Goal: Check status: Check status

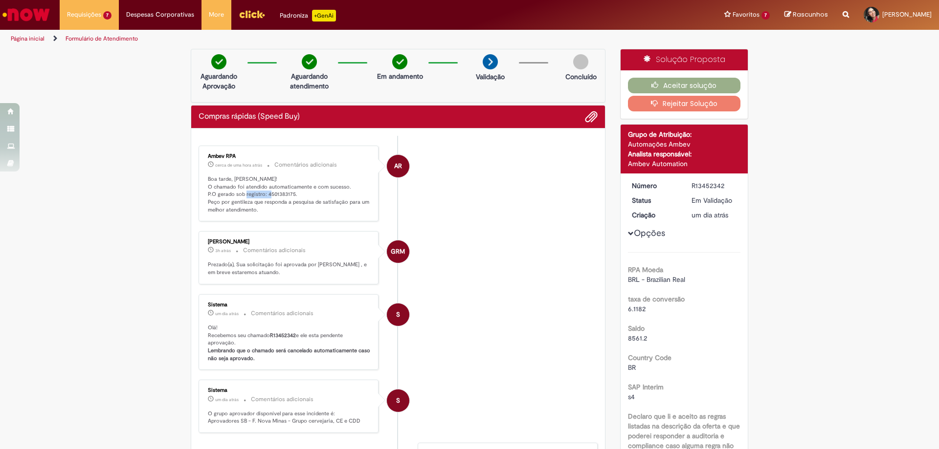
drag, startPoint x: 262, startPoint y: 194, endPoint x: 292, endPoint y: 192, distance: 30.3
click at [292, 192] on p "Boa tarde, [PERSON_NAME]! O chamado foi atendido automaticamente e com sucesso.…" at bounding box center [289, 195] width 163 height 39
copy p "4501383175."
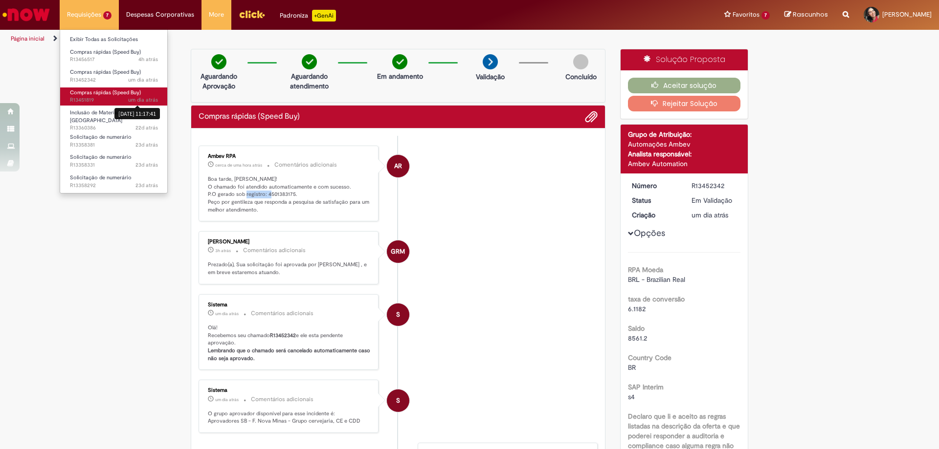
click at [134, 98] on span "um dia atrás" at bounding box center [143, 99] width 30 height 7
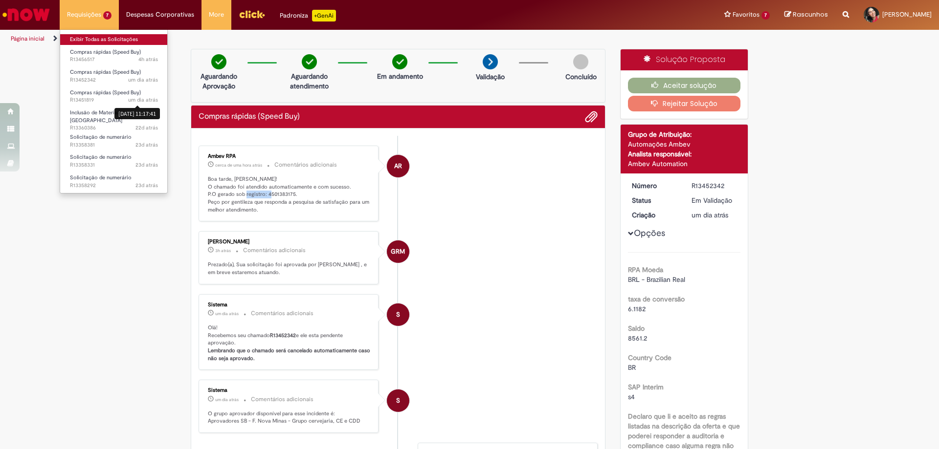
click at [147, 38] on link "Exibir Todas as Solicitações" at bounding box center [114, 39] width 108 height 11
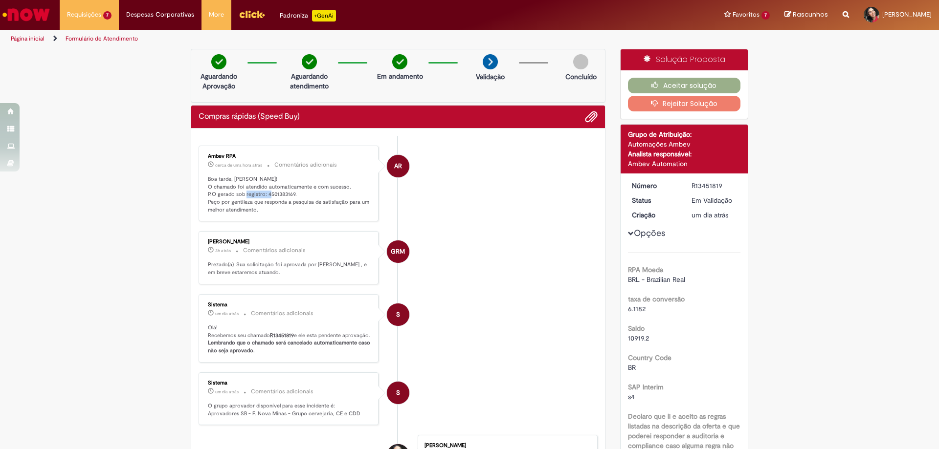
drag, startPoint x: 263, startPoint y: 193, endPoint x: 293, endPoint y: 193, distance: 30.8
click at [293, 193] on p "Boa tarde, Ana! O chamado foi atendido automaticamente e com sucesso. P.O gerad…" at bounding box center [289, 195] width 163 height 39
copy p "4501383169."
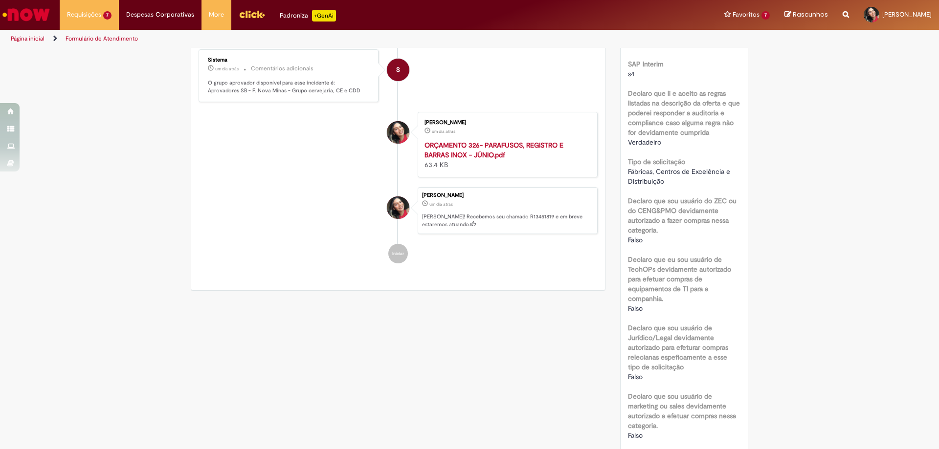
scroll to position [30, 0]
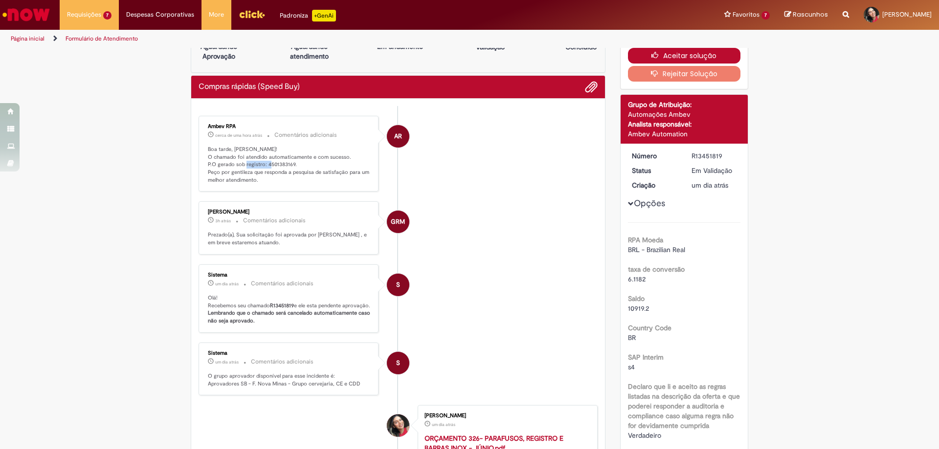
click at [664, 51] on button "Aceitar solução" at bounding box center [684, 56] width 113 height 16
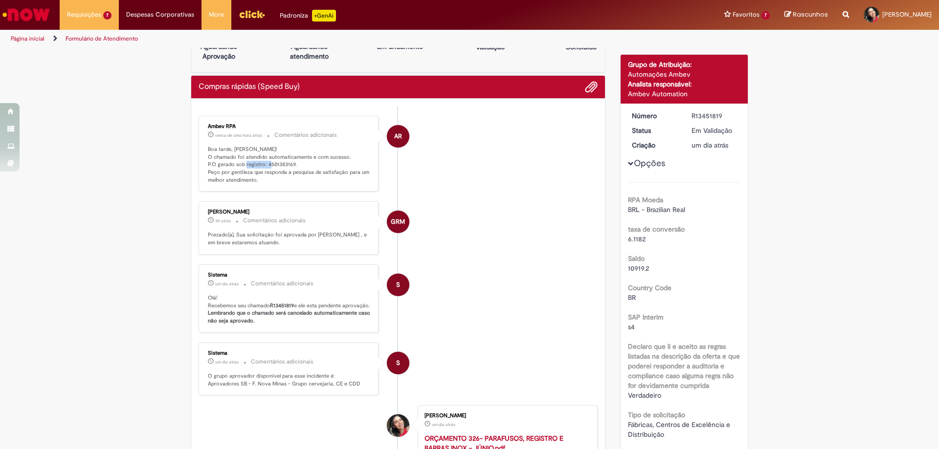
scroll to position [0, 0]
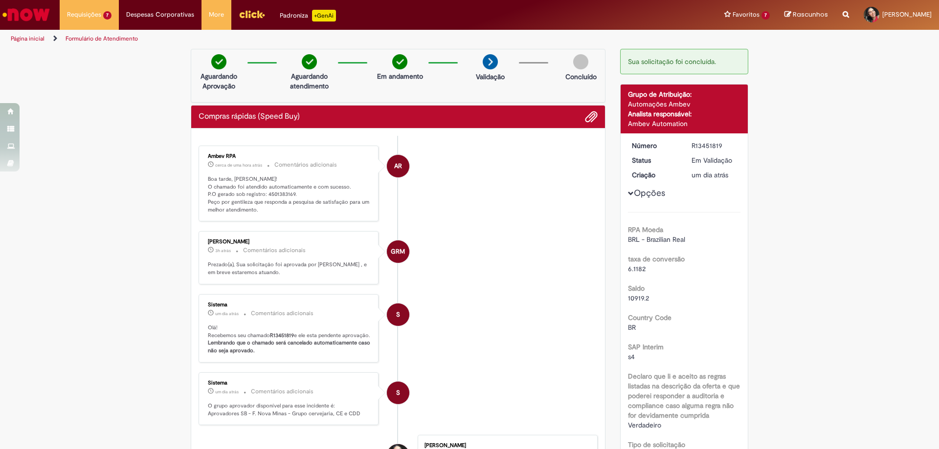
click at [506, 195] on li "AR Ambev RPA cerca de uma hora atrás cerca de uma hora atrás Comentários adicio…" at bounding box center [398, 184] width 399 height 76
click at [107, 13] on li "Requisições 7 Exibir Todas as Solicitações Compras rápidas (Speed Buy) 4h atrás…" at bounding box center [89, 14] width 59 height 29
click at [116, 33] on li "Exibir Todas as Solicitações" at bounding box center [114, 38] width 108 height 13
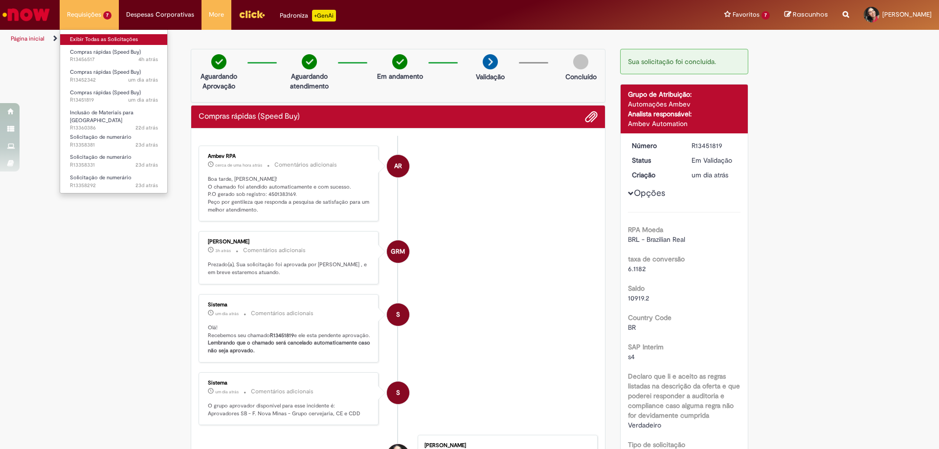
click at [118, 37] on link "Exibir Todas as Solicitações" at bounding box center [114, 39] width 108 height 11
click at [137, 38] on link "Exibir Todas as Solicitações" at bounding box center [114, 39] width 108 height 11
click at [81, 20] on li "Requisições 7 Exibir Todas as Solicitações Compras rápidas (Speed Buy) 4h atrás…" at bounding box center [89, 14] width 59 height 29
click at [103, 62] on span "4h atrás 4 horas atrás R13456517" at bounding box center [114, 60] width 88 height 8
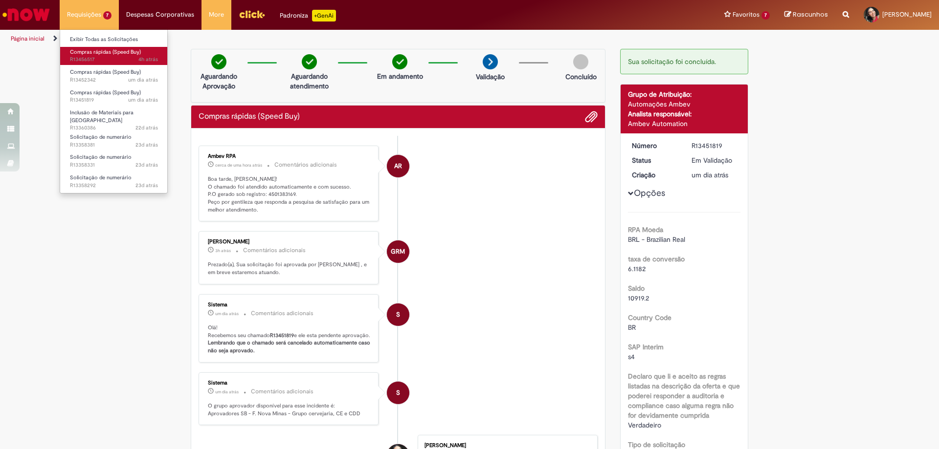
click at [103, 62] on span "4h atrás 4 horas atrás R13456517" at bounding box center [114, 60] width 88 height 8
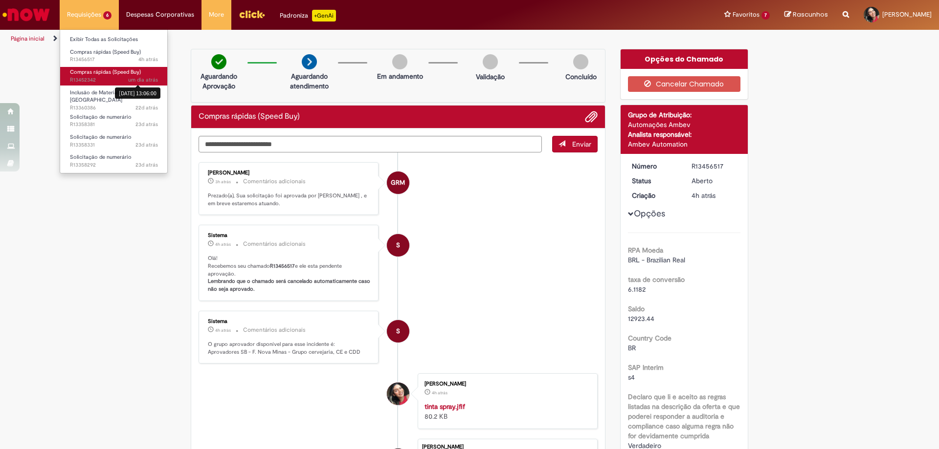
click at [129, 81] on span "um dia atrás" at bounding box center [143, 79] width 30 height 7
click at [108, 80] on span "um dia atrás um dia atrás 27/08/2025 13:06:00 R13452342" at bounding box center [114, 80] width 88 height 8
click at [88, 80] on span "um dia atrás um dia atrás R13452342" at bounding box center [114, 80] width 88 height 8
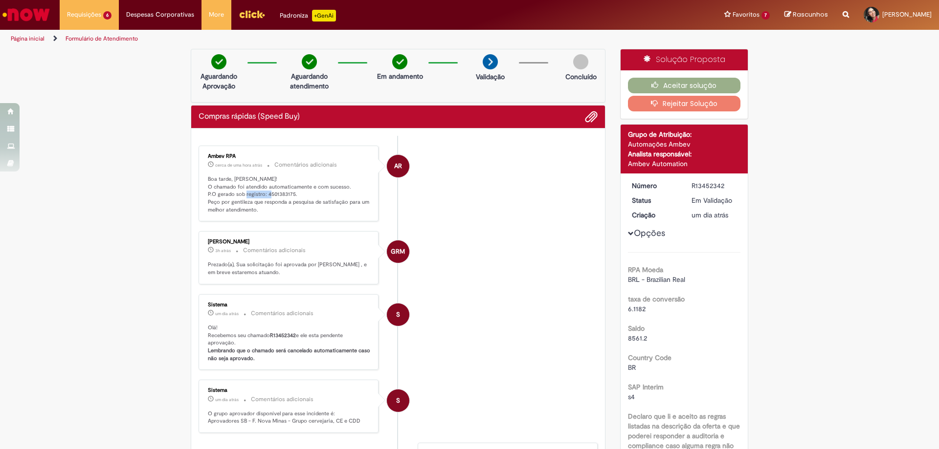
drag, startPoint x: 263, startPoint y: 195, endPoint x: 295, endPoint y: 193, distance: 32.3
click at [295, 193] on p "Boa tarde, Ana! O chamado foi atendido automaticamente e com sucesso. P.O gerad…" at bounding box center [289, 195] width 163 height 39
copy p "4501383175."
click at [667, 81] on button "Aceitar solução" at bounding box center [684, 86] width 113 height 16
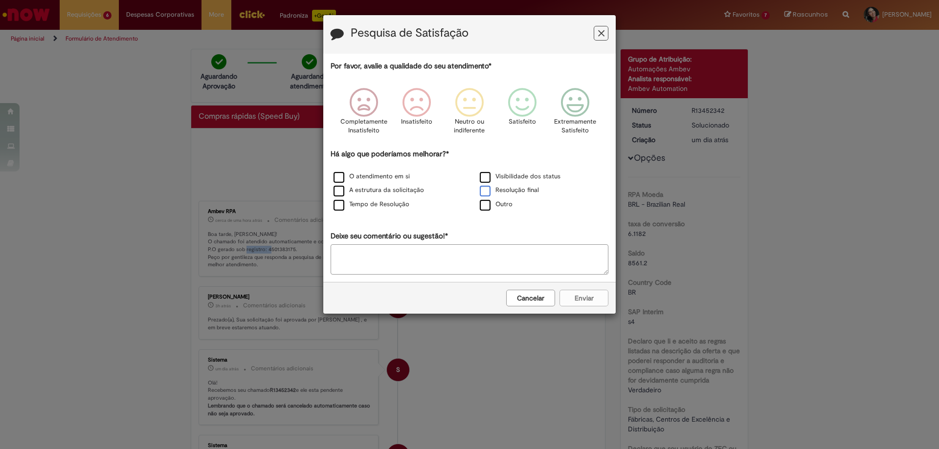
click at [511, 194] on label "Resolução final" at bounding box center [509, 190] width 59 height 9
click at [515, 111] on icon "Feedback" at bounding box center [522, 102] width 37 height 29
click at [588, 299] on button "Enviar" at bounding box center [583, 298] width 49 height 17
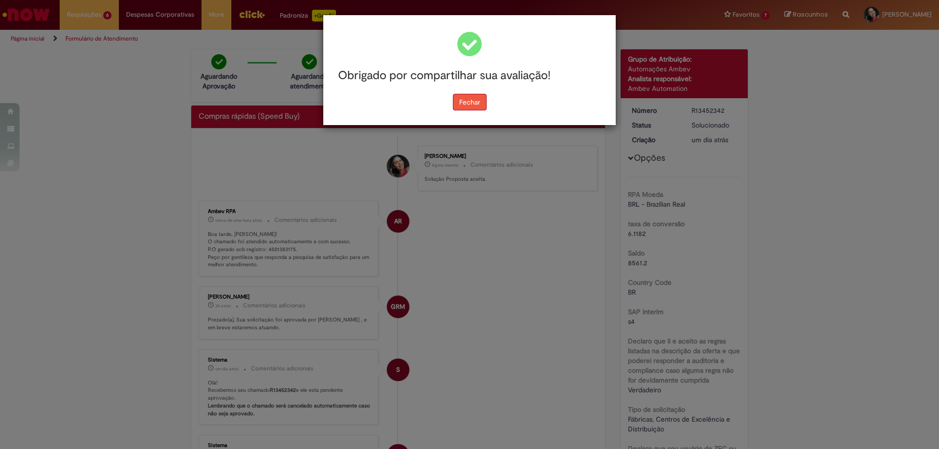
click at [474, 109] on button "Fechar" at bounding box center [470, 102] width 34 height 17
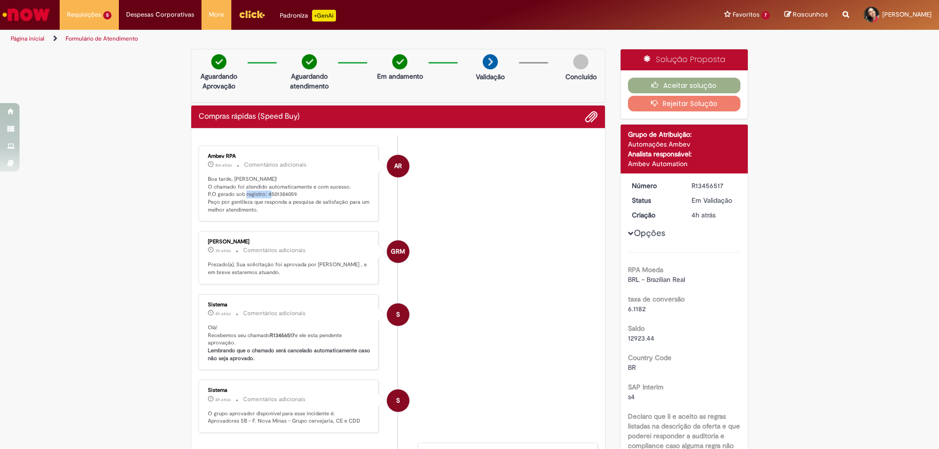
drag, startPoint x: 262, startPoint y: 195, endPoint x: 295, endPoint y: 194, distance: 32.8
click at [295, 194] on p "Boa tarde, [PERSON_NAME]! O chamado foi atendido automaticamente e com sucesso.…" at bounding box center [289, 195] width 163 height 39
copy p "4501384059."
click at [681, 85] on button "Aceitar solução" at bounding box center [684, 86] width 113 height 16
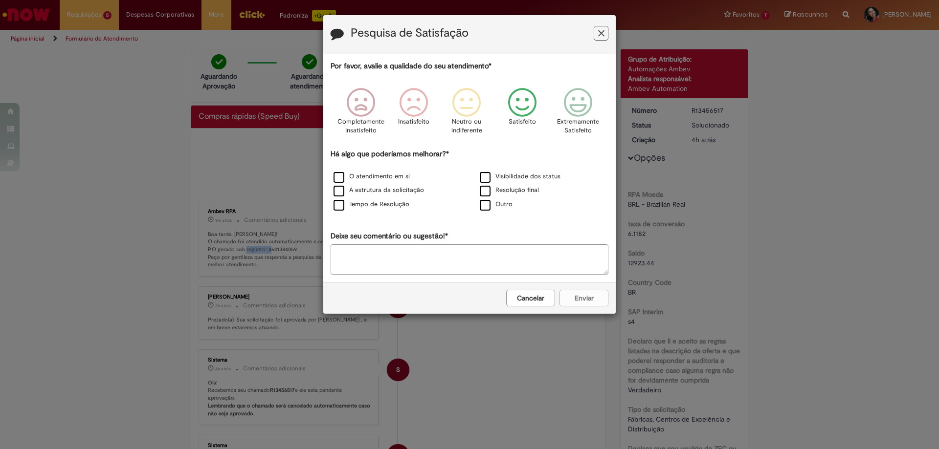
click at [535, 116] on icon "Feedback" at bounding box center [522, 102] width 37 height 29
click at [525, 192] on label "Resolução final" at bounding box center [509, 190] width 59 height 9
click at [580, 300] on button "Enviar" at bounding box center [583, 298] width 49 height 17
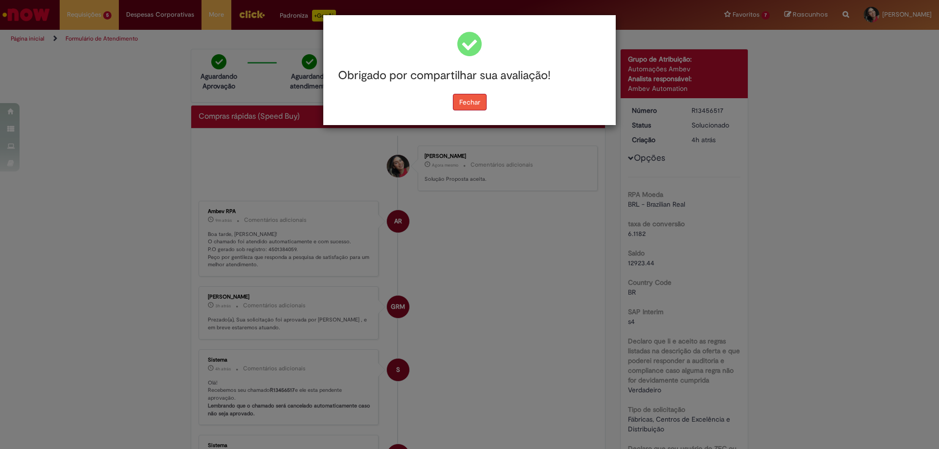
click at [471, 105] on button "Fechar" at bounding box center [470, 102] width 34 height 17
